Goal: Task Accomplishment & Management: Manage account settings

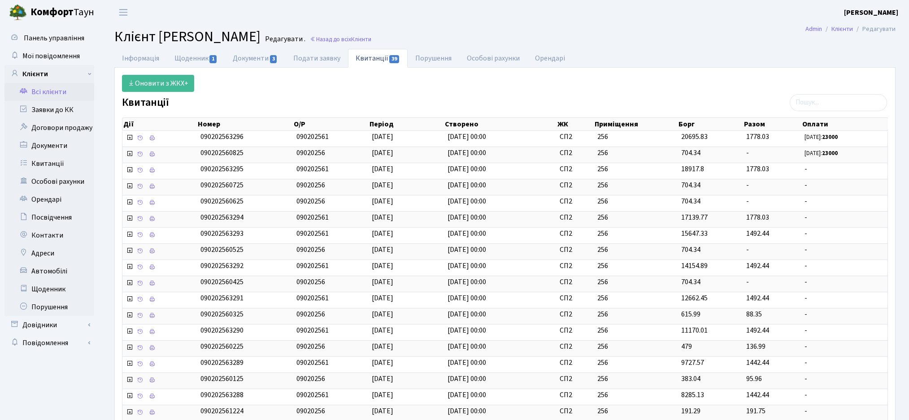
select select "25"
click at [60, 98] on link "Всі клієнти" at bounding box center [49, 92] width 90 height 18
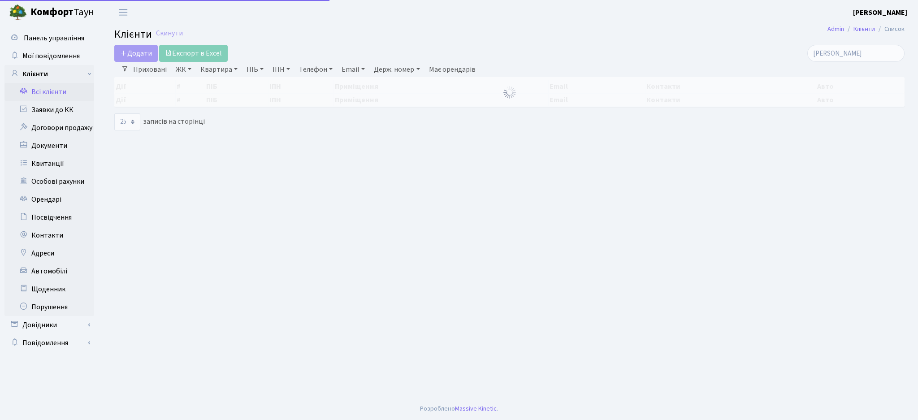
select select "25"
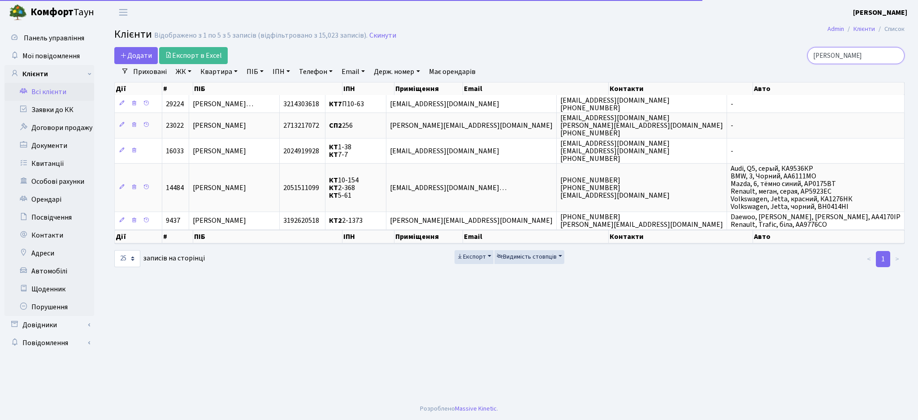
drag, startPoint x: 874, startPoint y: 55, endPoint x: 675, endPoint y: 61, distance: 198.6
click at [682, 57] on div "чередніченко" at bounding box center [777, 55] width 255 height 17
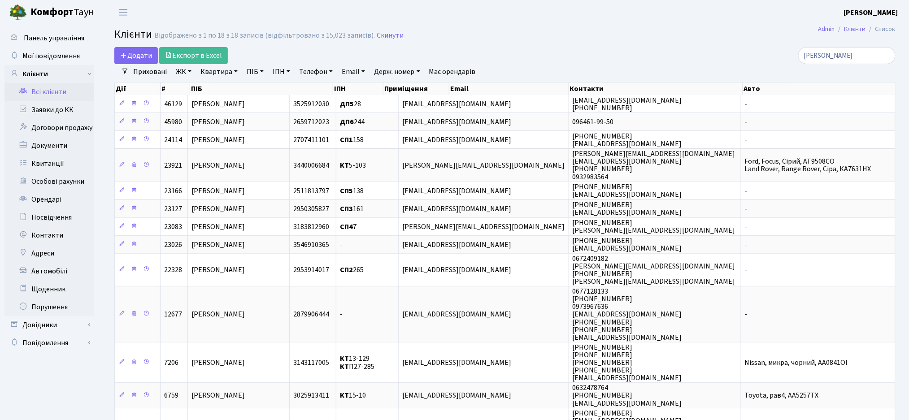
click at [185, 73] on link "ЖК" at bounding box center [183, 71] width 23 height 15
drag, startPoint x: 855, startPoint y: 55, endPoint x: 750, endPoint y: 53, distance: 105.3
click at [753, 53] on div "марчук" at bounding box center [769, 55] width 251 height 17
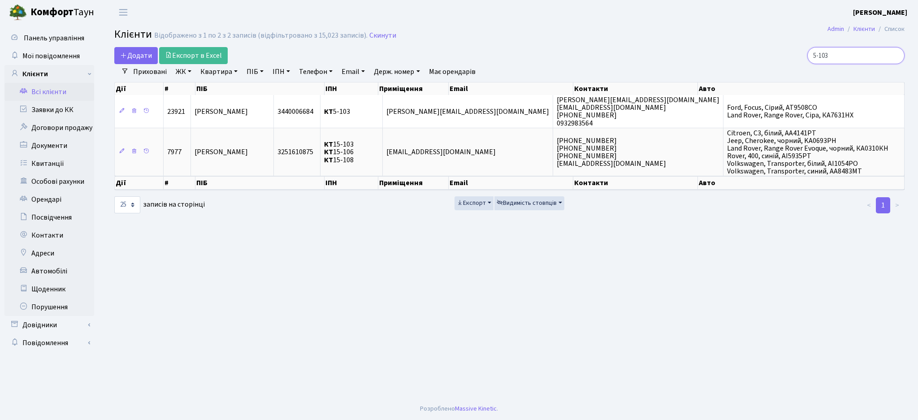
type input "5-103"
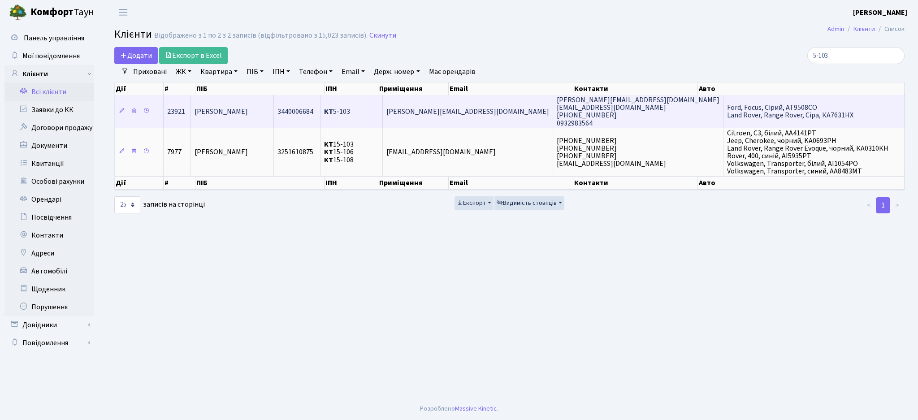
click at [248, 108] on span "[PERSON_NAME]" at bounding box center [221, 112] width 53 height 10
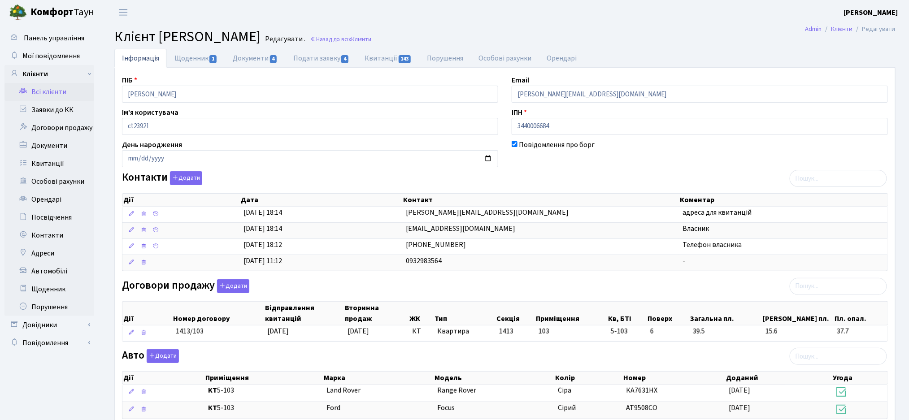
drag, startPoint x: 463, startPoint y: 32, endPoint x: 466, endPoint y: 29, distance: 4.8
click at [463, 32] on h2 "Клієнт Марчук Анна Юріївна Редагувати . Назад до всіх Клієнти" at bounding box center [504, 36] width 781 height 17
drag, startPoint x: 553, startPoint y: 125, endPoint x: 479, endPoint y: 126, distance: 73.5
click at [475, 126] on div "ПІБ Марчук Анна Юріївна Email rostyslav.murchuk@gmail.com Ім'я користувача ct23…" at bounding box center [504, 310] width 779 height 471
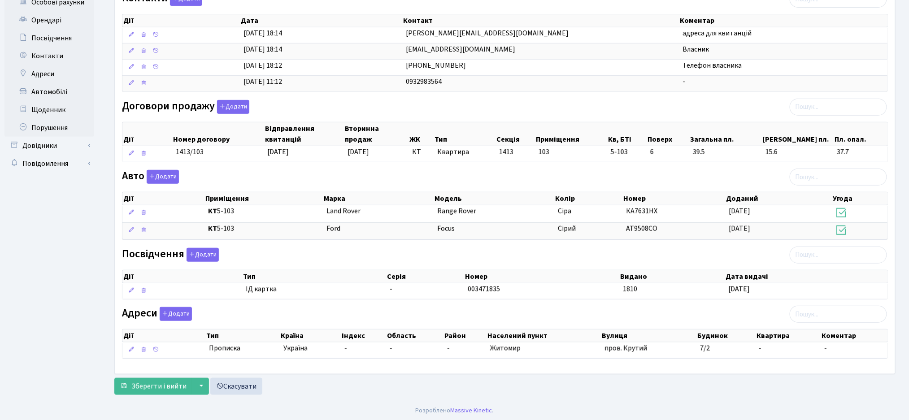
scroll to position [182, 0]
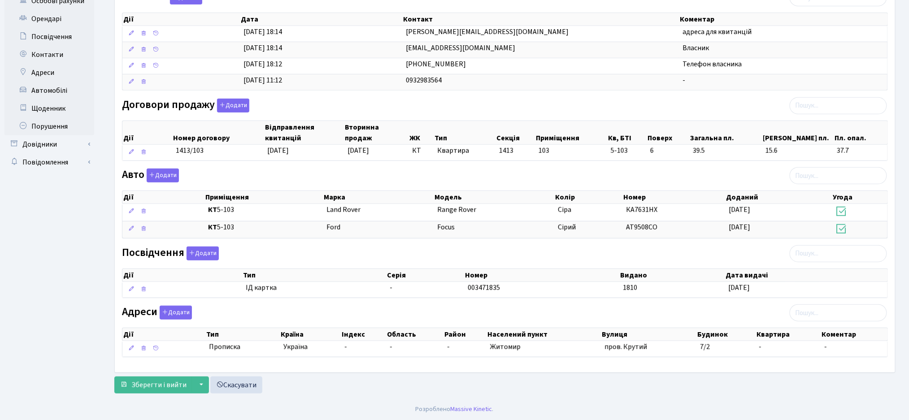
click at [415, 305] on div "ПІБ Марчук Анна Юріївна Email rostyslav.murchuk@gmail.com Ім'я користувача ct23…" at bounding box center [504, 129] width 779 height 471
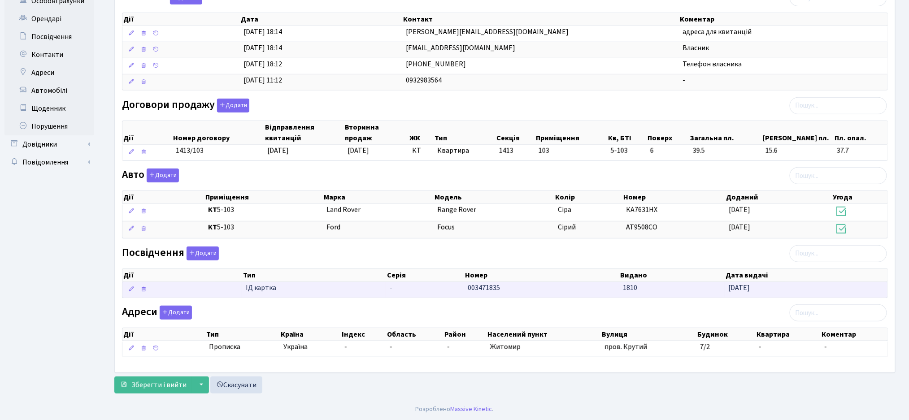
drag, startPoint x: 719, startPoint y: 293, endPoint x: 242, endPoint y: 290, distance: 476.5
click at [242, 290] on div "Дії Тип Серія Номер Видано Дата видачі Дії Тип Серія Номер Видано" at bounding box center [505, 280] width 766 height 41
copy table "Дії Тип Серія Номер Видано Дата видачі"
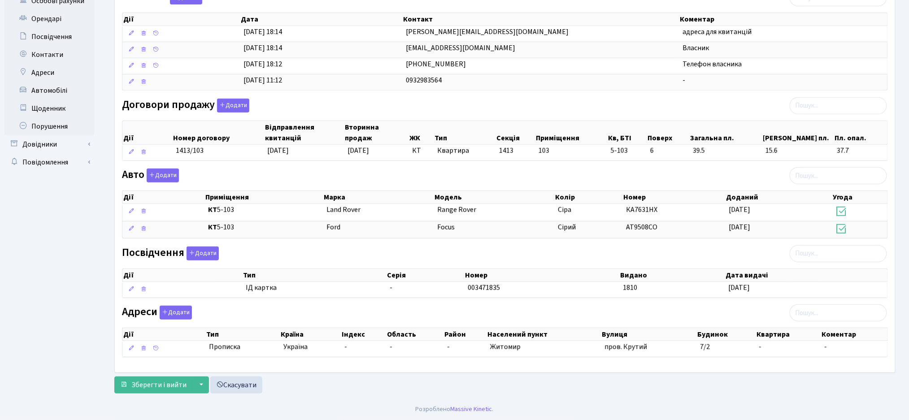
click at [359, 310] on div "Адреси Додати Дії Тип Країна Індекс Область Район Населений пункт Вулиця Дії" at bounding box center [504, 333] width 779 height 55
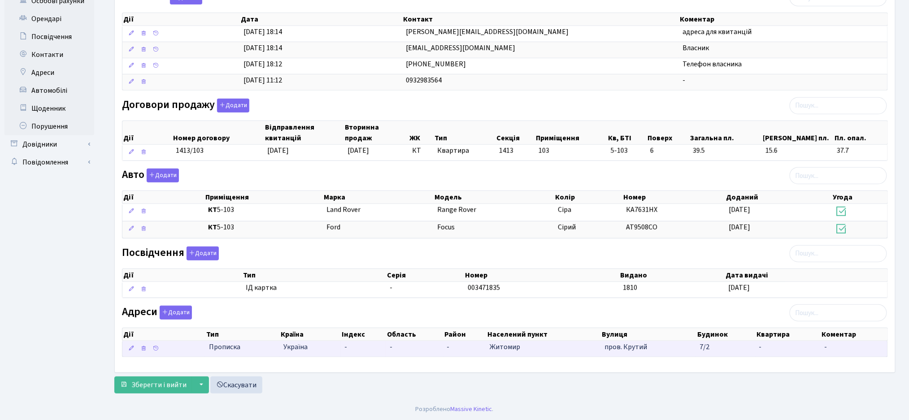
drag, startPoint x: 738, startPoint y: 359, endPoint x: 219, endPoint y: 350, distance: 518.7
click at [202, 350] on div "Дії Тип Країна Індекс Область Район Населений пункт Вулиця Будинок Квартира Дії" at bounding box center [505, 340] width 766 height 41
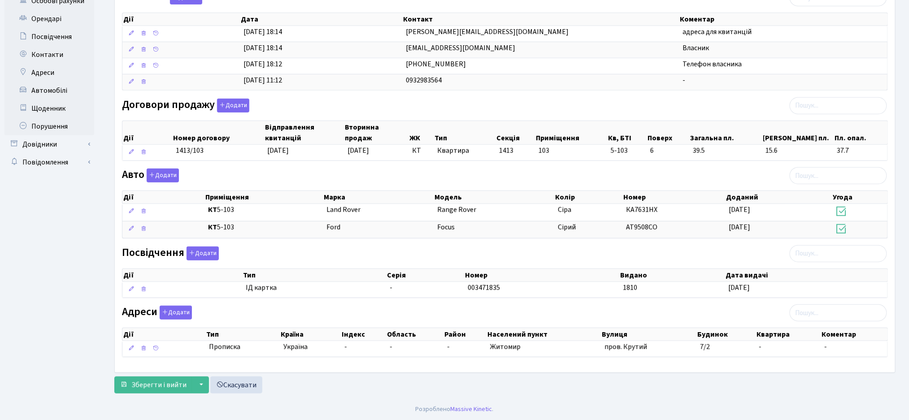
click at [429, 312] on div "Адреси Додати Дії Тип Країна Індекс Область Район Населений пункт Вулиця Дії" at bounding box center [504, 333] width 779 height 55
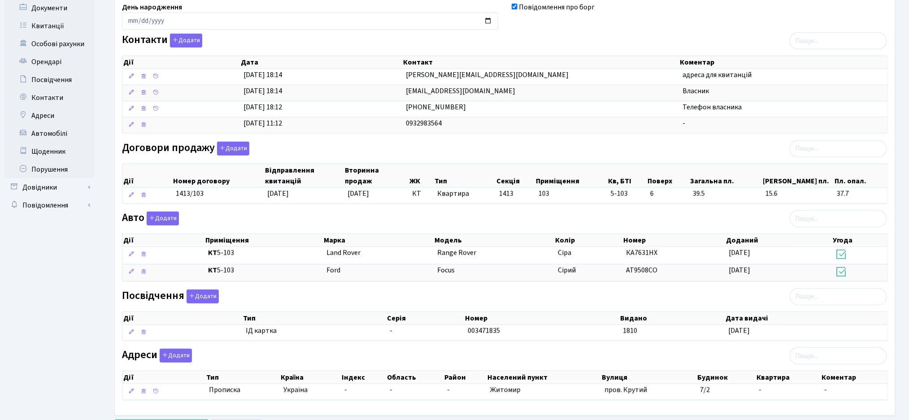
scroll to position [0, 0]
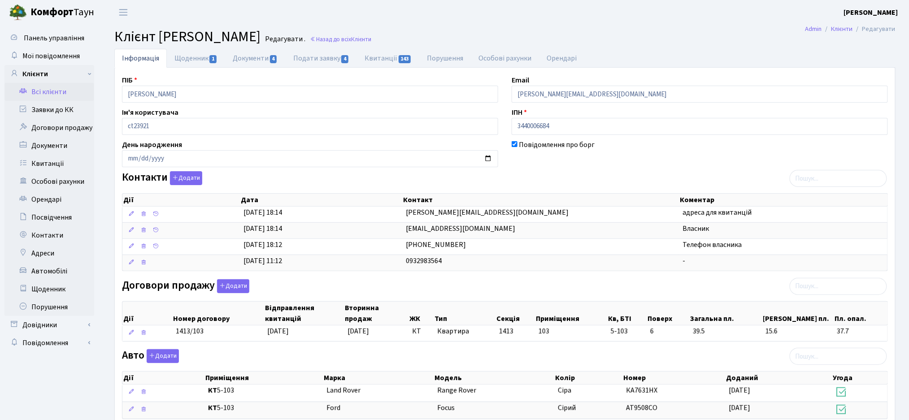
click at [440, 273] on div "ПІБ Марчук Анна Юріївна Email rostyslav.murchuk@gmail.com Ім'я користувача ct23…" at bounding box center [504, 310] width 779 height 471
click at [436, 277] on div "ПІБ Марчук Анна Юріївна Email rostyslav.murchuk@gmail.com Ім'я користувача ct23…" at bounding box center [504, 310] width 779 height 471
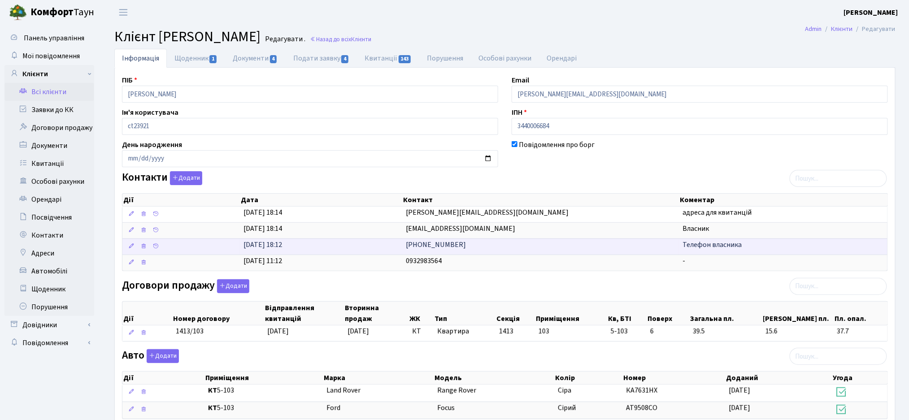
drag, startPoint x: 467, startPoint y: 248, endPoint x: 405, endPoint y: 247, distance: 61.4
click at [405, 247] on td "[PHONE_NUMBER]" at bounding box center [540, 246] width 277 height 16
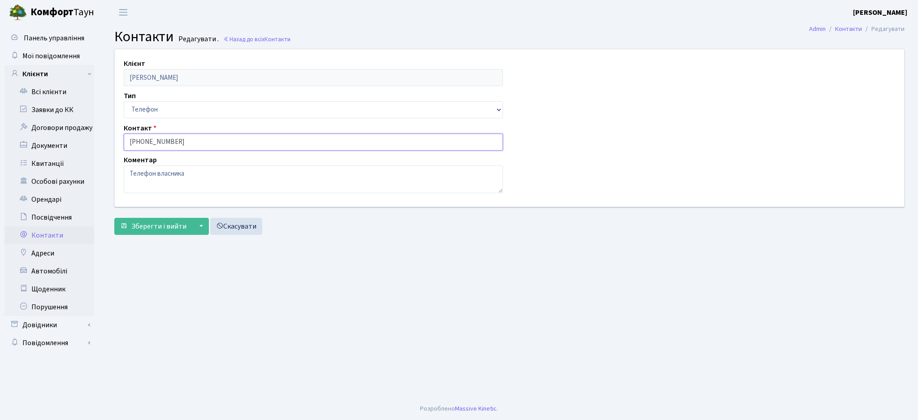
drag, startPoint x: 191, startPoint y: 140, endPoint x: 101, endPoint y: 139, distance: 90.1
click at [101, 139] on div "Клієнт [PERSON_NAME] Тип Email Телефон Контакт [PHONE_NUMBER] Коментар Телефон …" at bounding box center [509, 144] width 817 height 190
click at [213, 279] on main "Admin Контакти Редагувати Контакти Редагувати . Назад до всіх Контакти Клієнт М…" at bounding box center [509, 211] width 817 height 373
click at [151, 229] on span "Зберегти і вийти" at bounding box center [158, 226] width 55 height 10
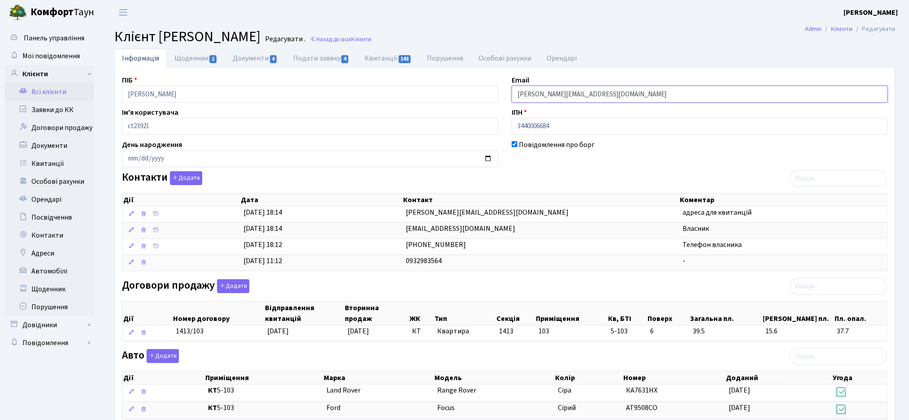
drag, startPoint x: 622, startPoint y: 99, endPoint x: 522, endPoint y: 96, distance: 100.4
click at [522, 96] on input "[PERSON_NAME][EMAIL_ADDRESS][DOMAIN_NAME]" at bounding box center [699, 94] width 376 height 17
click at [550, 99] on input "[PERSON_NAME][EMAIL_ADDRESS][DOMAIN_NAME]" at bounding box center [699, 94] width 376 height 17
drag, startPoint x: 614, startPoint y: 95, endPoint x: 505, endPoint y: 87, distance: 109.2
click at [505, 87] on div "Email [PERSON_NAME][EMAIL_ADDRESS][DOMAIN_NAME]" at bounding box center [700, 89] width 390 height 28
